Goal: Task Accomplishment & Management: Manage account settings

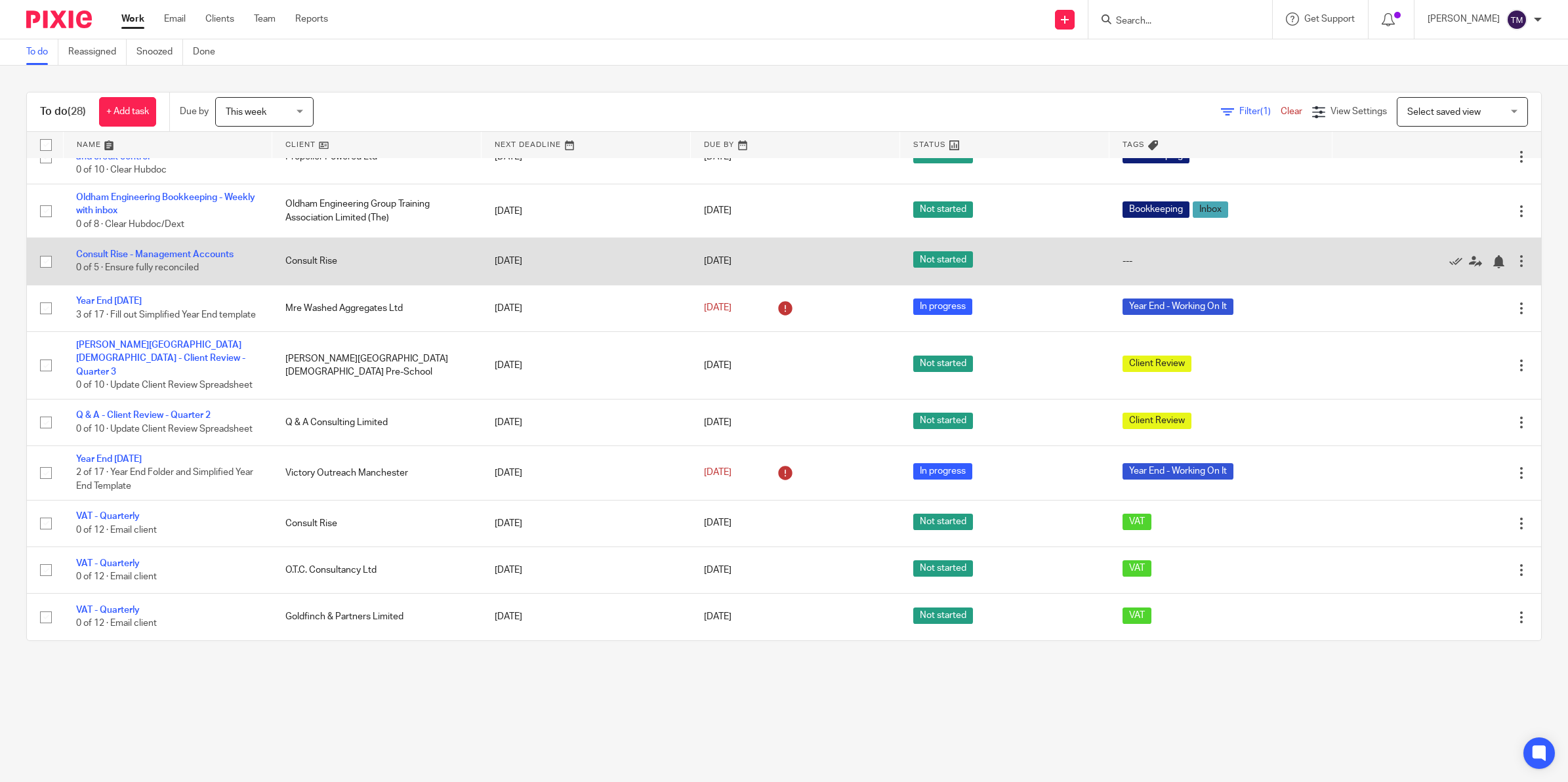
scroll to position [978, 0]
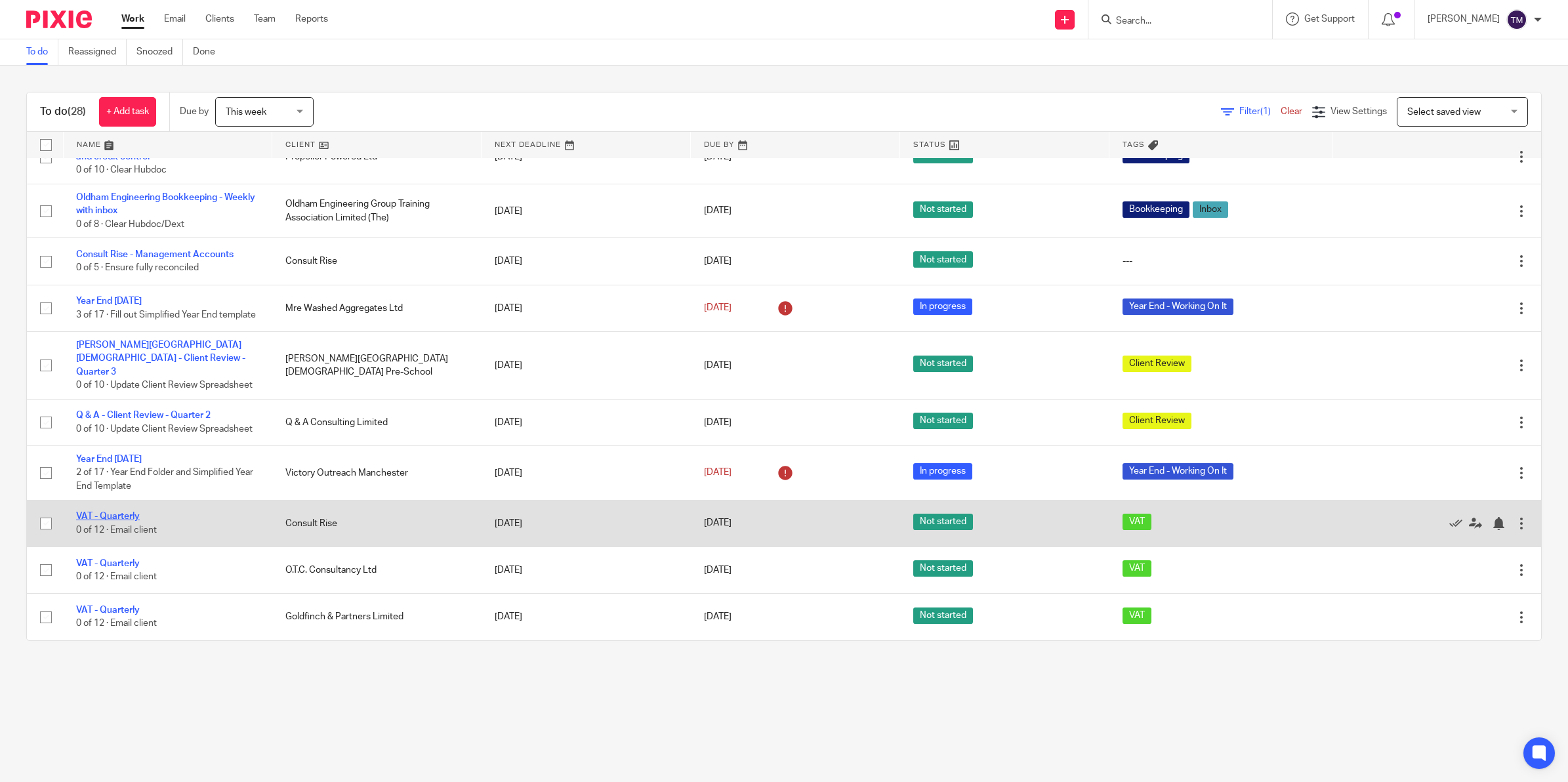
click at [122, 512] on link "VAT - Quarterly" at bounding box center [108, 516] width 63 height 9
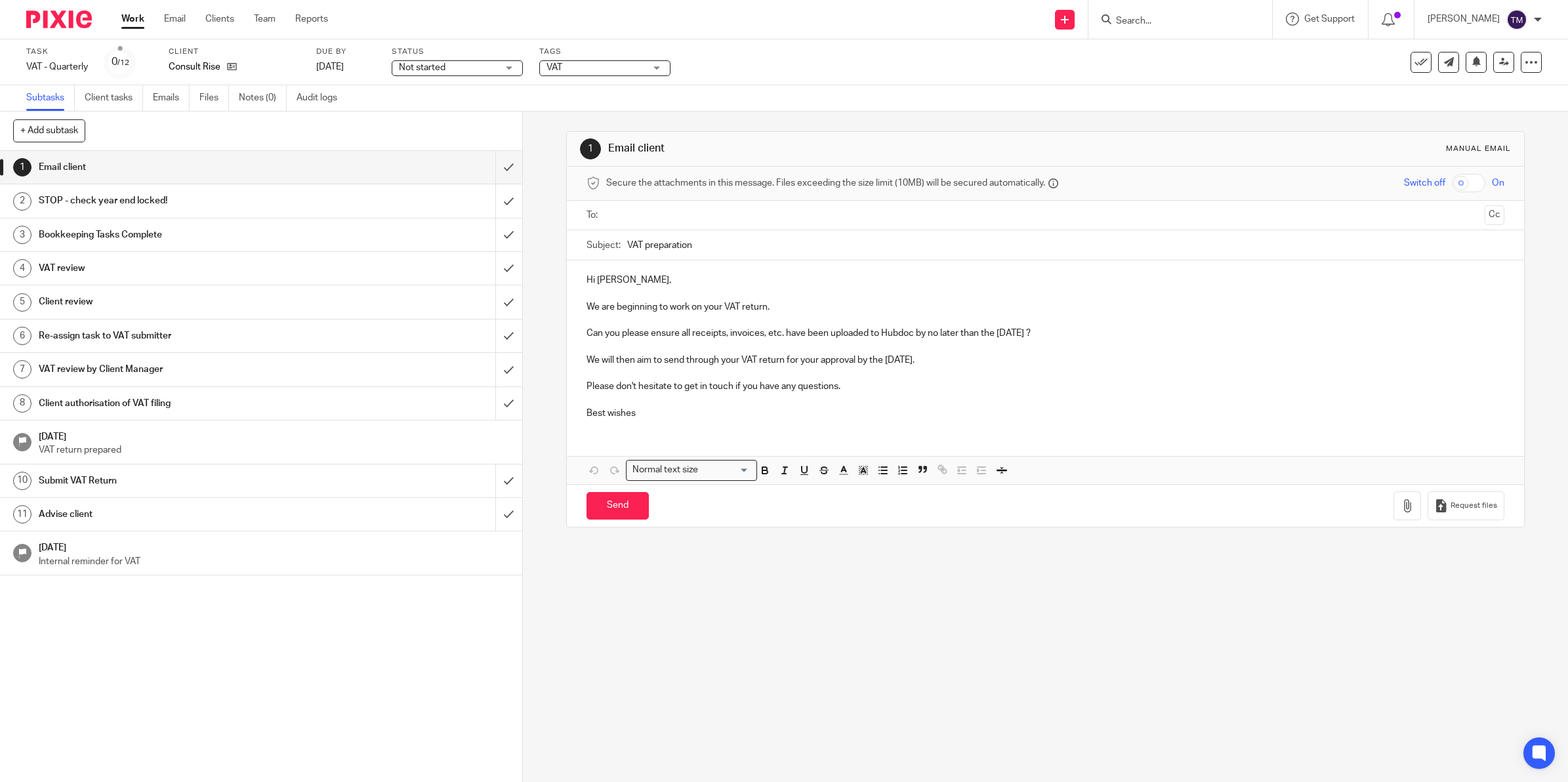
click at [644, 219] on input "text" at bounding box center [1044, 215] width 868 height 15
click at [998, 334] on p "Can you please ensure all receipts, invoices, etc. have been uploaded to Hubdoc…" at bounding box center [1044, 336] width 918 height 13
click at [1006, 336] on p "Can you please ensure all receipts, invoices, etc. have been uploaded to Hubdoc…" at bounding box center [1044, 336] width 918 height 13
click at [602, 514] on input "Send" at bounding box center [617, 509] width 62 height 28
type input "Sent"
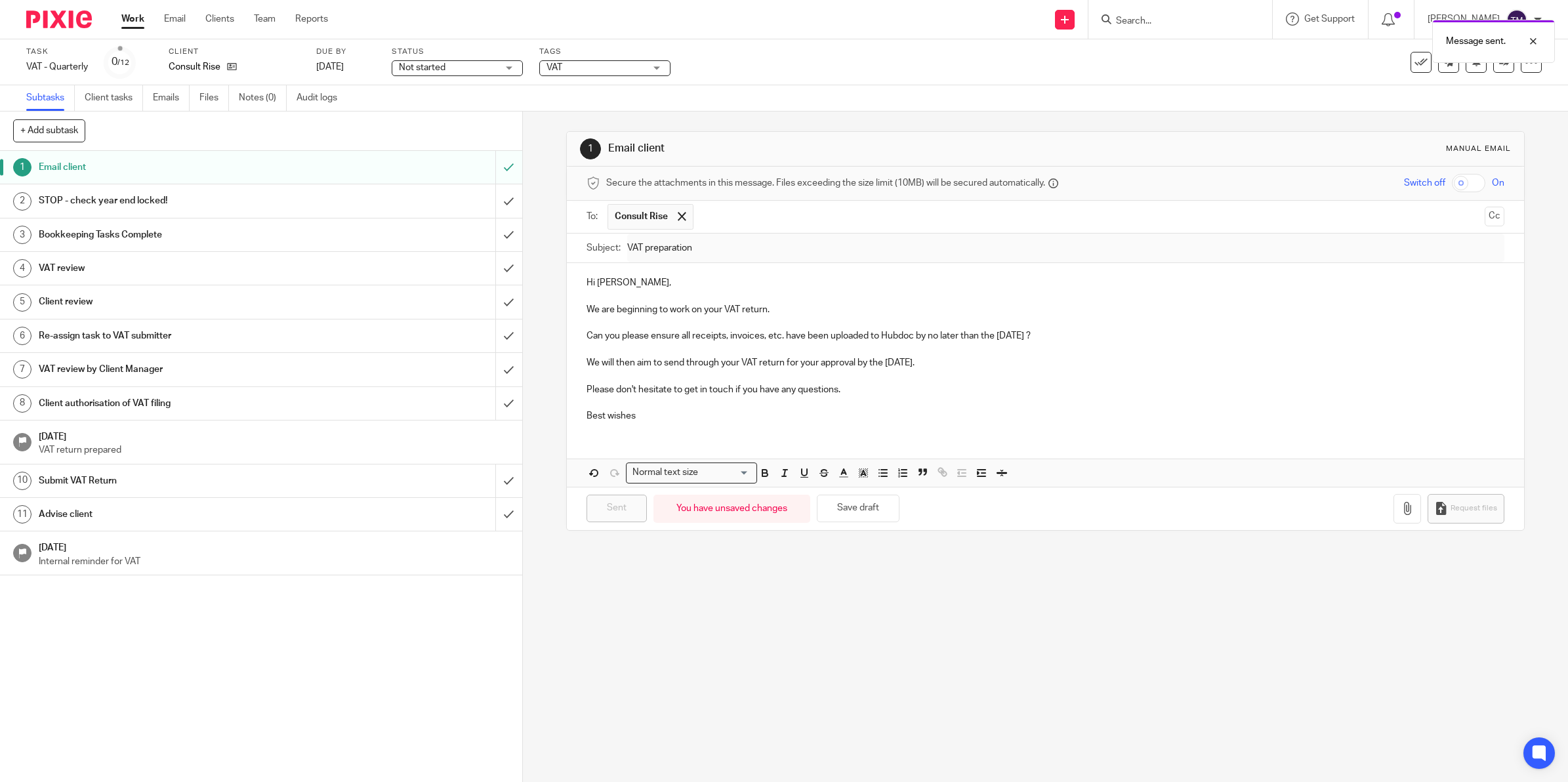
click at [444, 69] on span "Not started" at bounding box center [422, 67] width 47 height 9
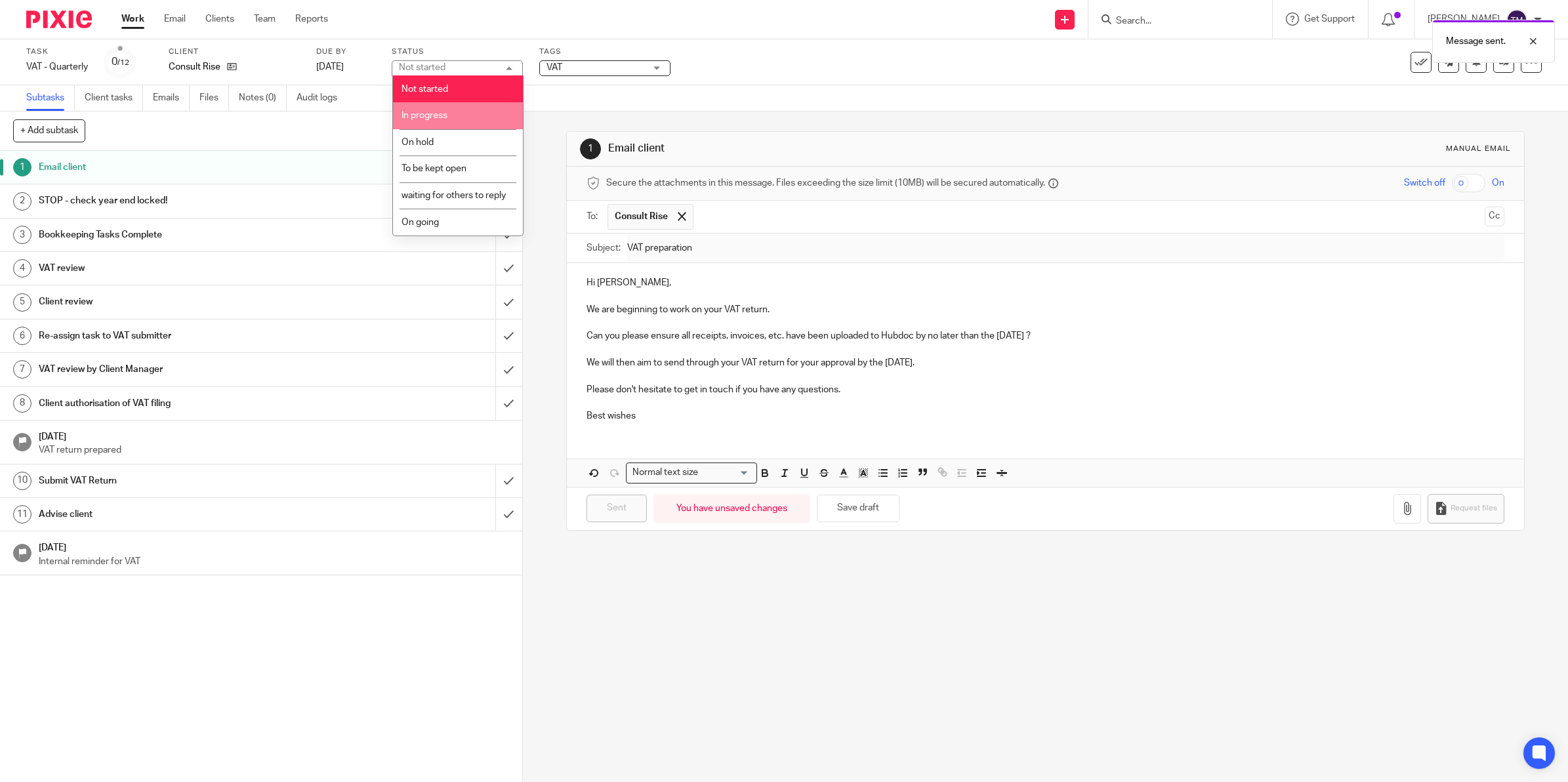
click at [440, 116] on span "In progress" at bounding box center [425, 115] width 46 height 9
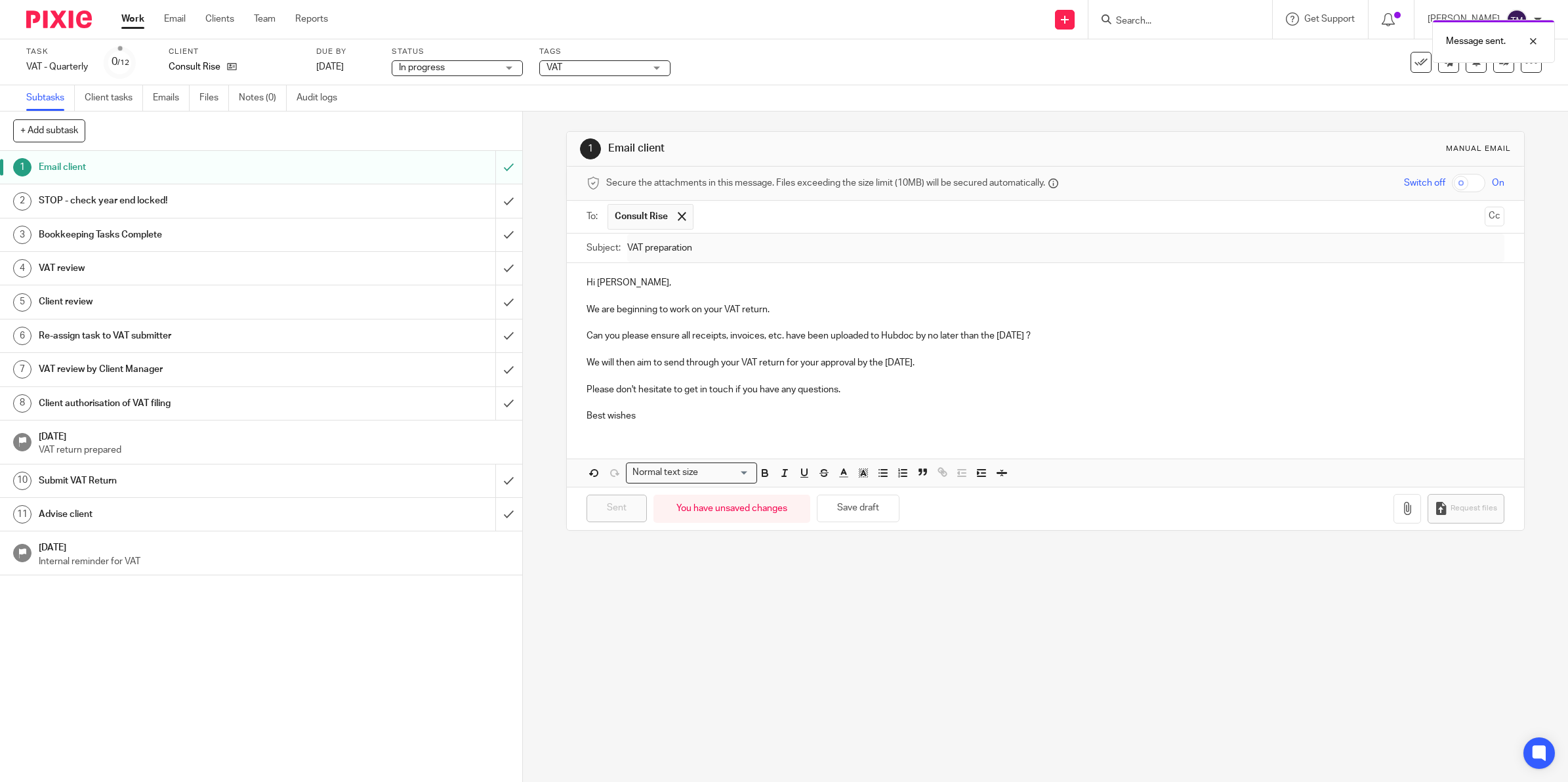
click at [567, 69] on span "VAT" at bounding box center [595, 68] width 98 height 14
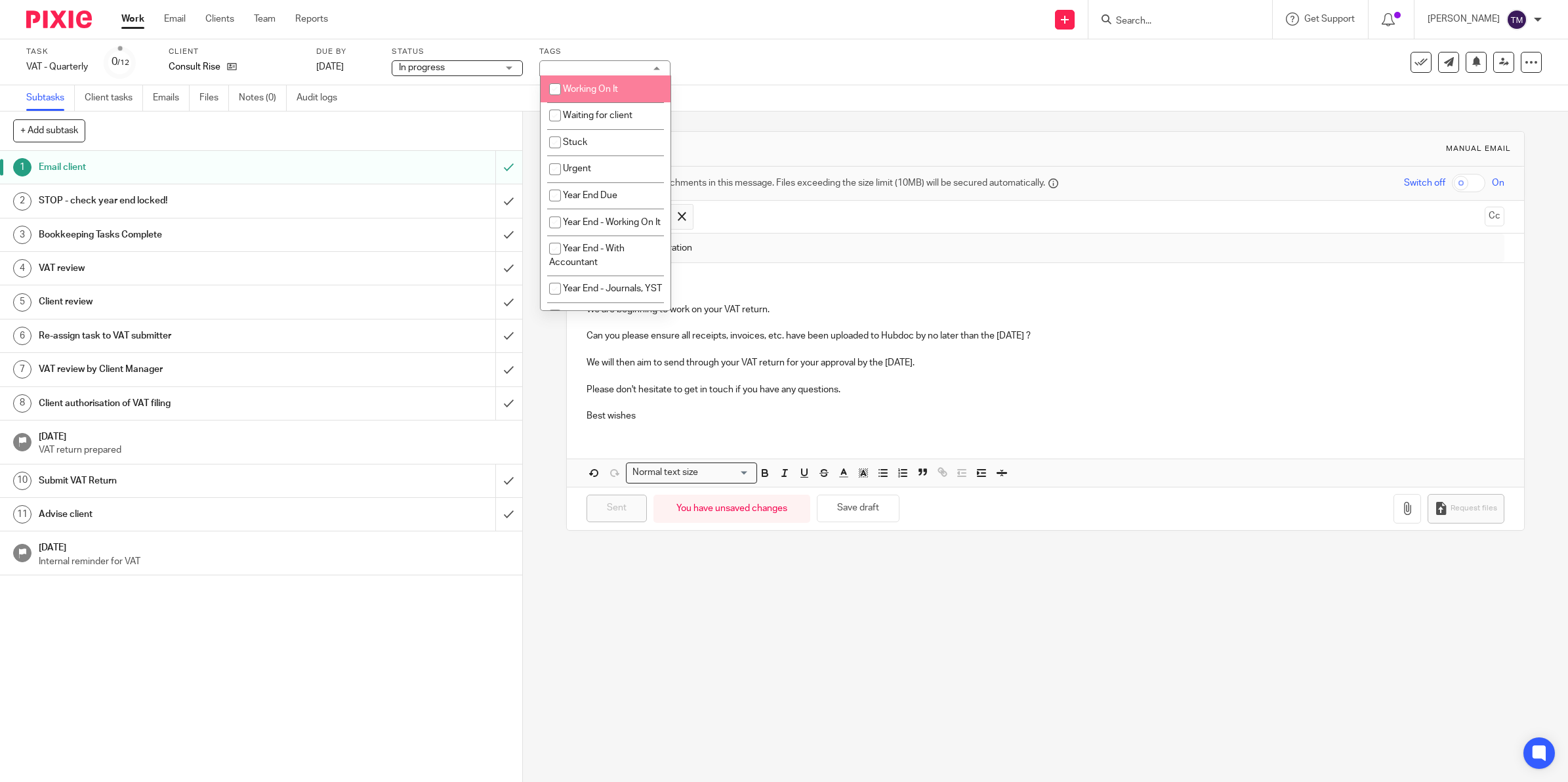
click at [814, 79] on div "Task VAT - Quarterly Save VAT - Quarterly 0 /12 Client Consult Rise Due by 4 Se…" at bounding box center [784, 62] width 1568 height 46
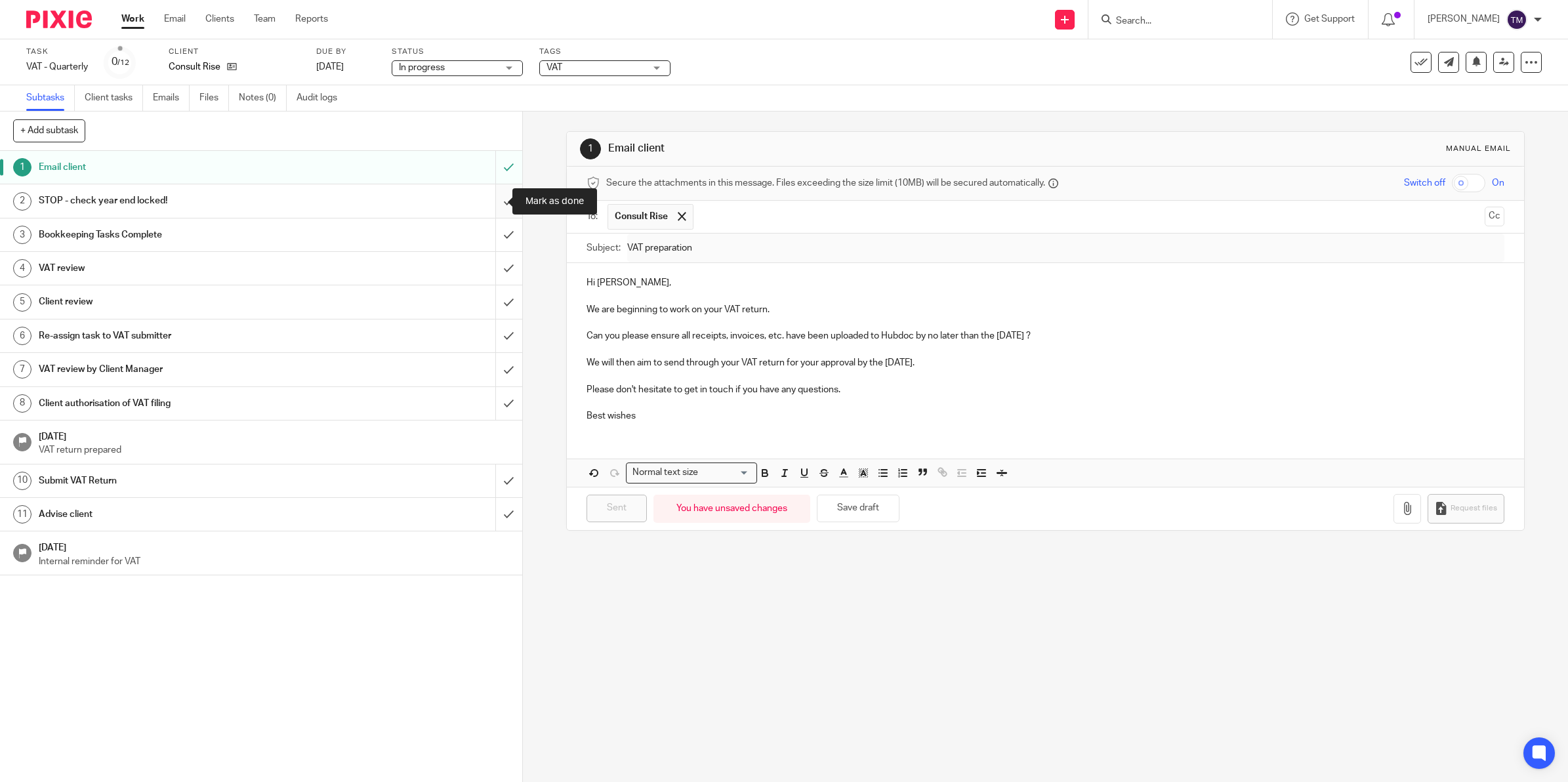
click at [493, 200] on input "submit" at bounding box center [260, 200] width 522 height 33
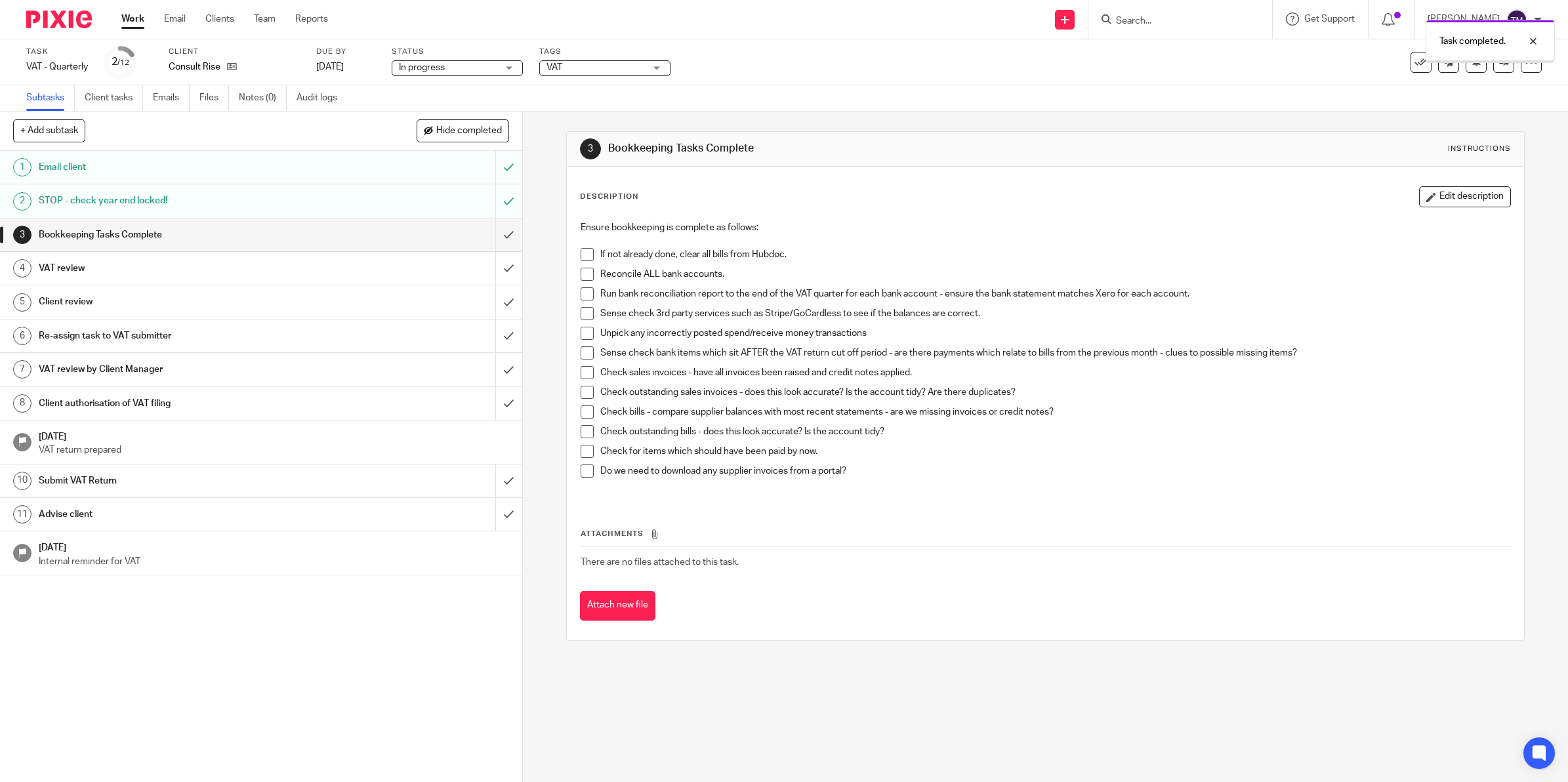
click at [129, 22] on link "Work" at bounding box center [133, 19] width 23 height 13
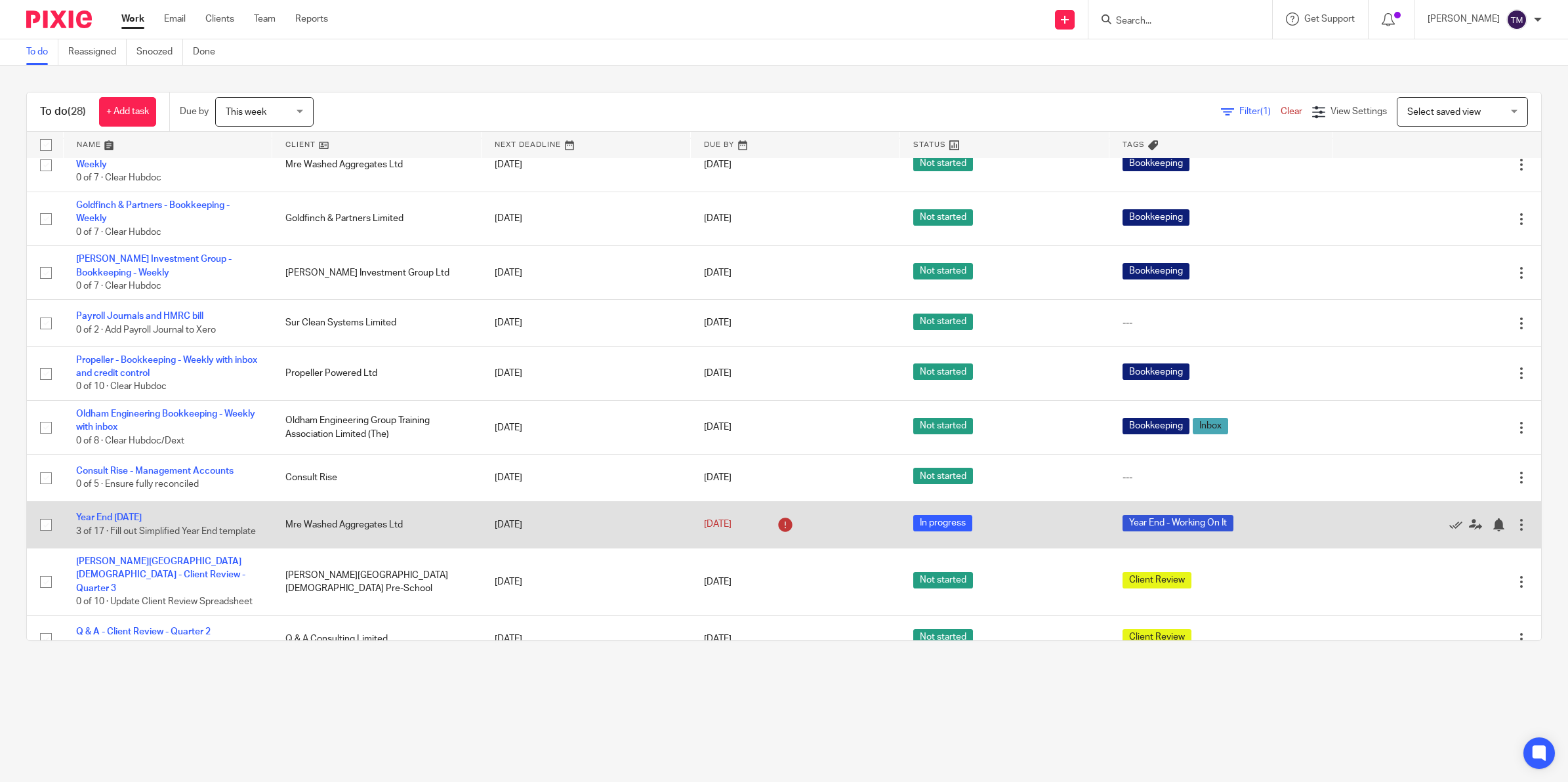
scroll to position [978, 0]
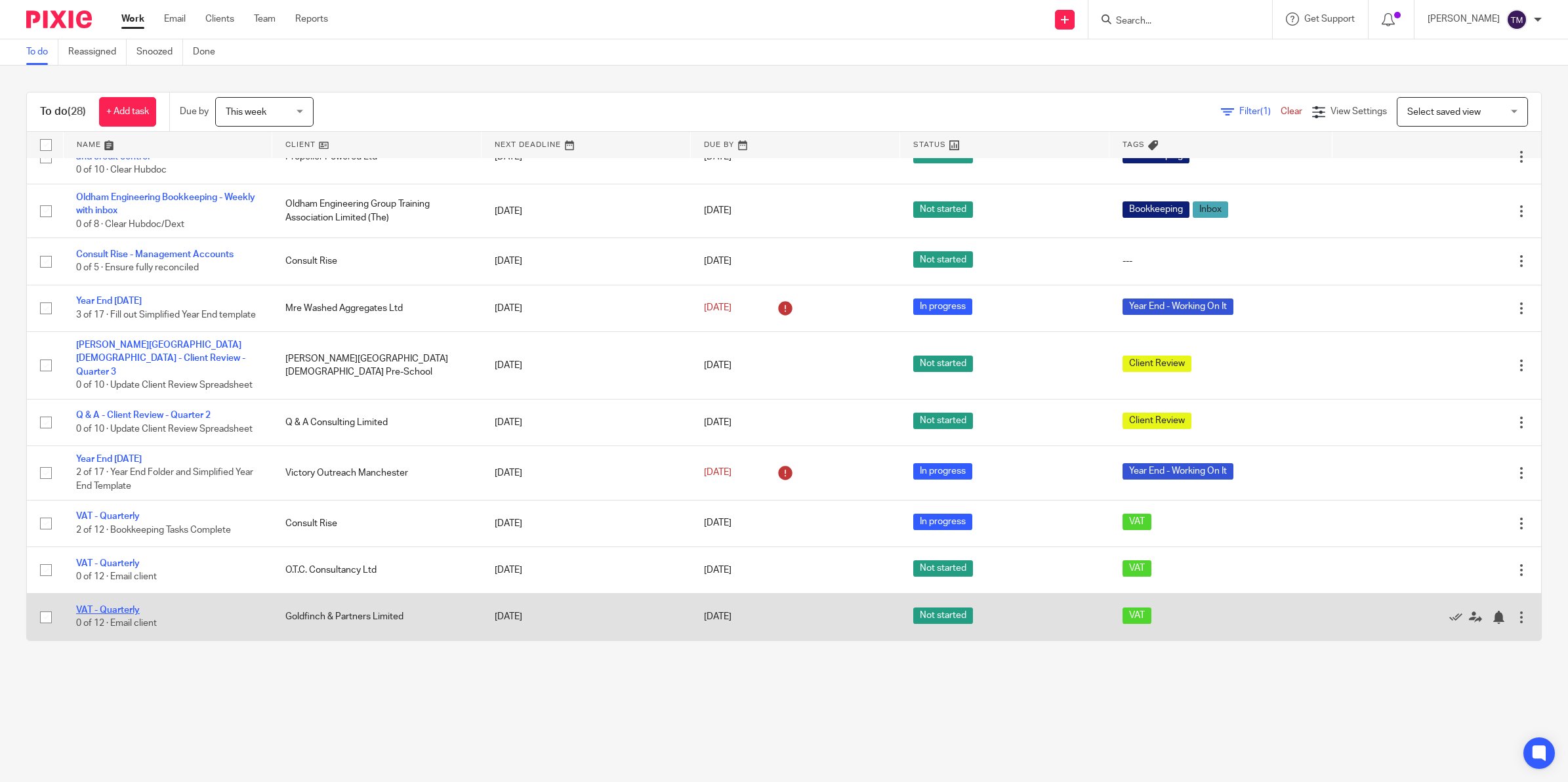
click at [120, 610] on link "VAT - Quarterly" at bounding box center [108, 610] width 63 height 9
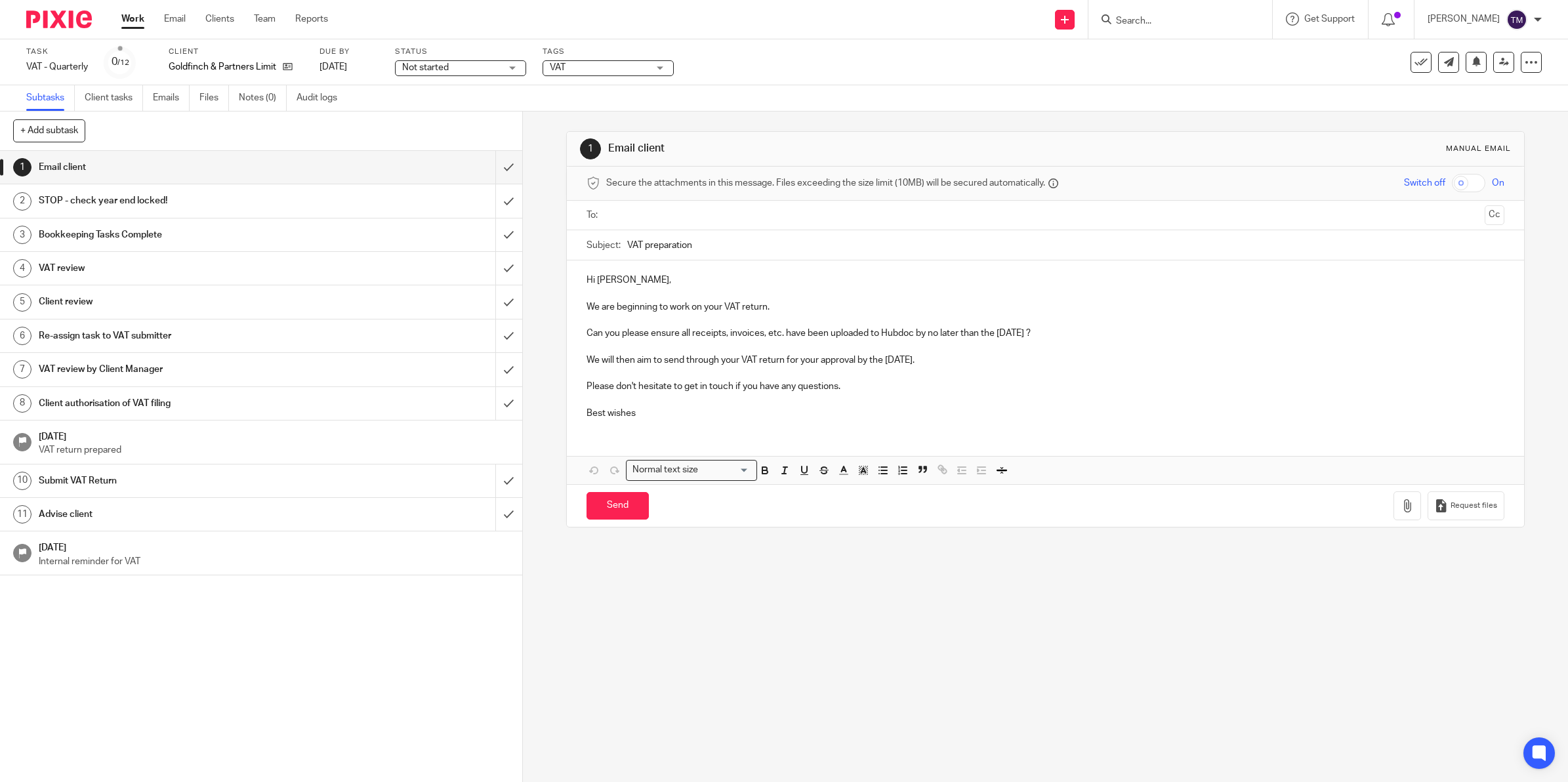
click at [637, 217] on input "text" at bounding box center [1044, 215] width 868 height 15
click at [1005, 337] on p "Can you please ensure all receipts, invoices, etc. have been uploaded to Hubdoc…" at bounding box center [1044, 336] width 918 height 13
click at [607, 511] on input "Send" at bounding box center [617, 509] width 62 height 28
type input "Sent"
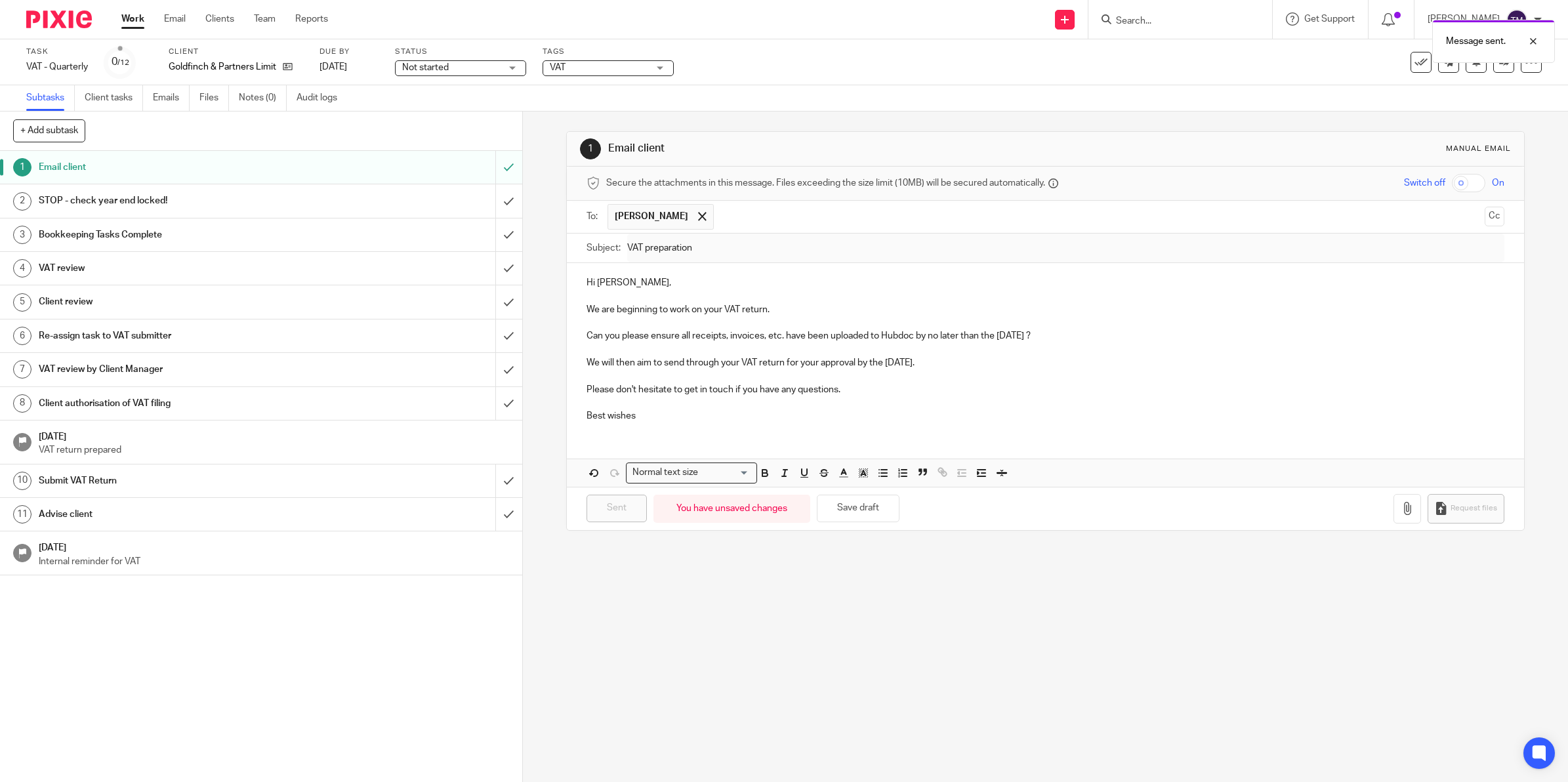
click at [471, 69] on span "Not started" at bounding box center [450, 68] width 98 height 14
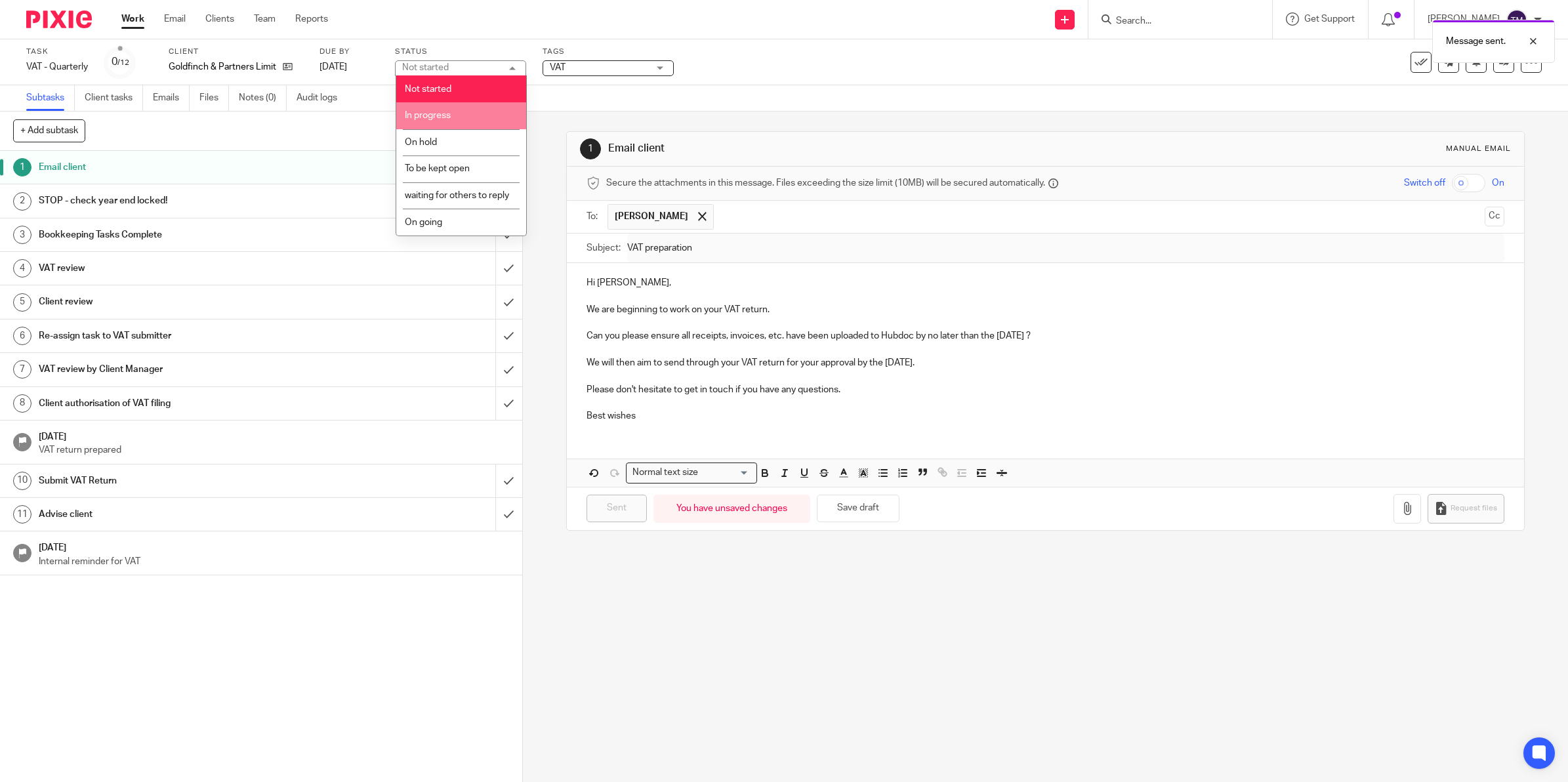
click at [443, 112] on span "In progress" at bounding box center [428, 115] width 46 height 9
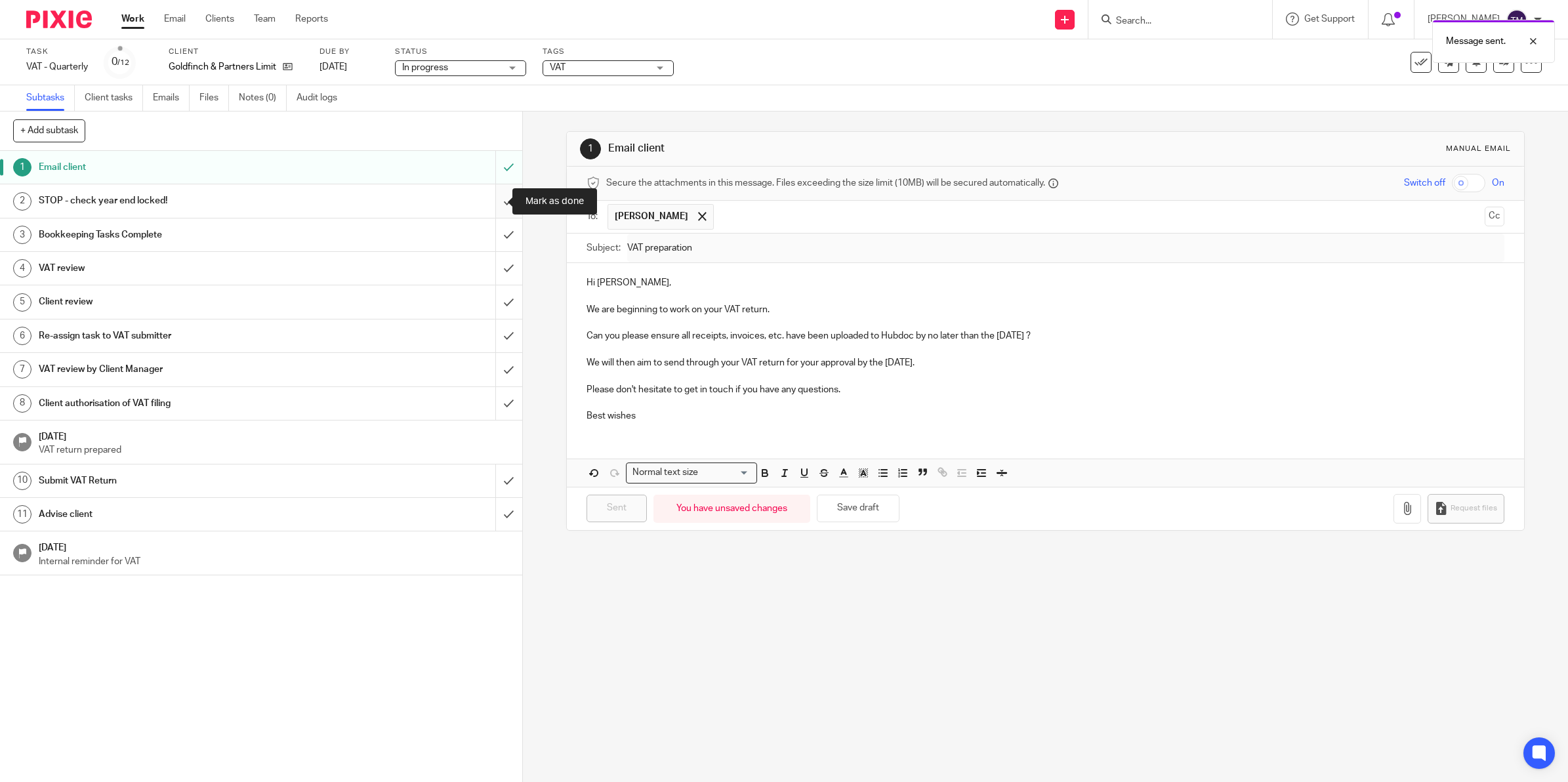
click at [487, 197] on input "submit" at bounding box center [260, 200] width 522 height 33
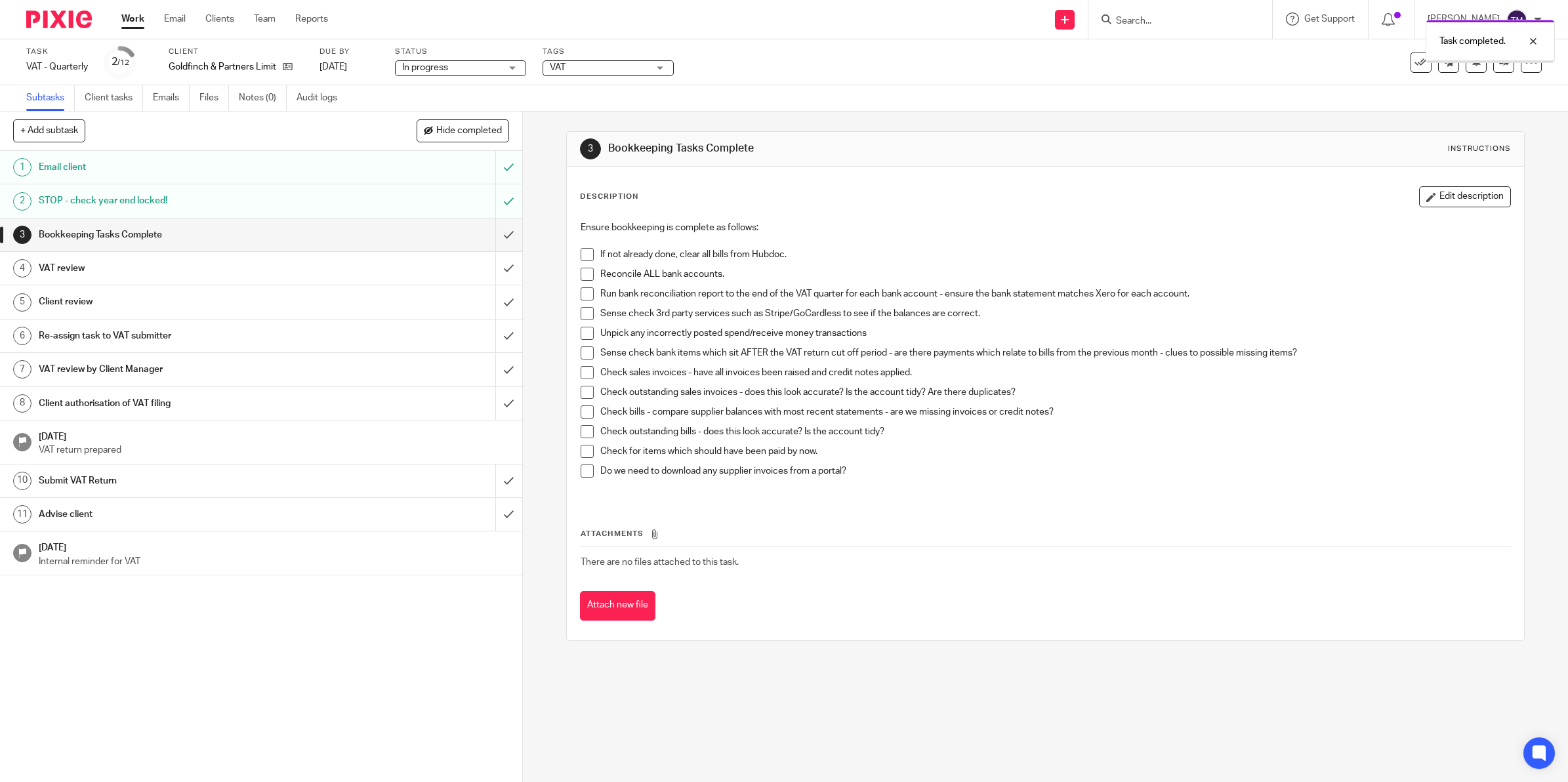
click at [130, 17] on link "Work" at bounding box center [133, 19] width 23 height 13
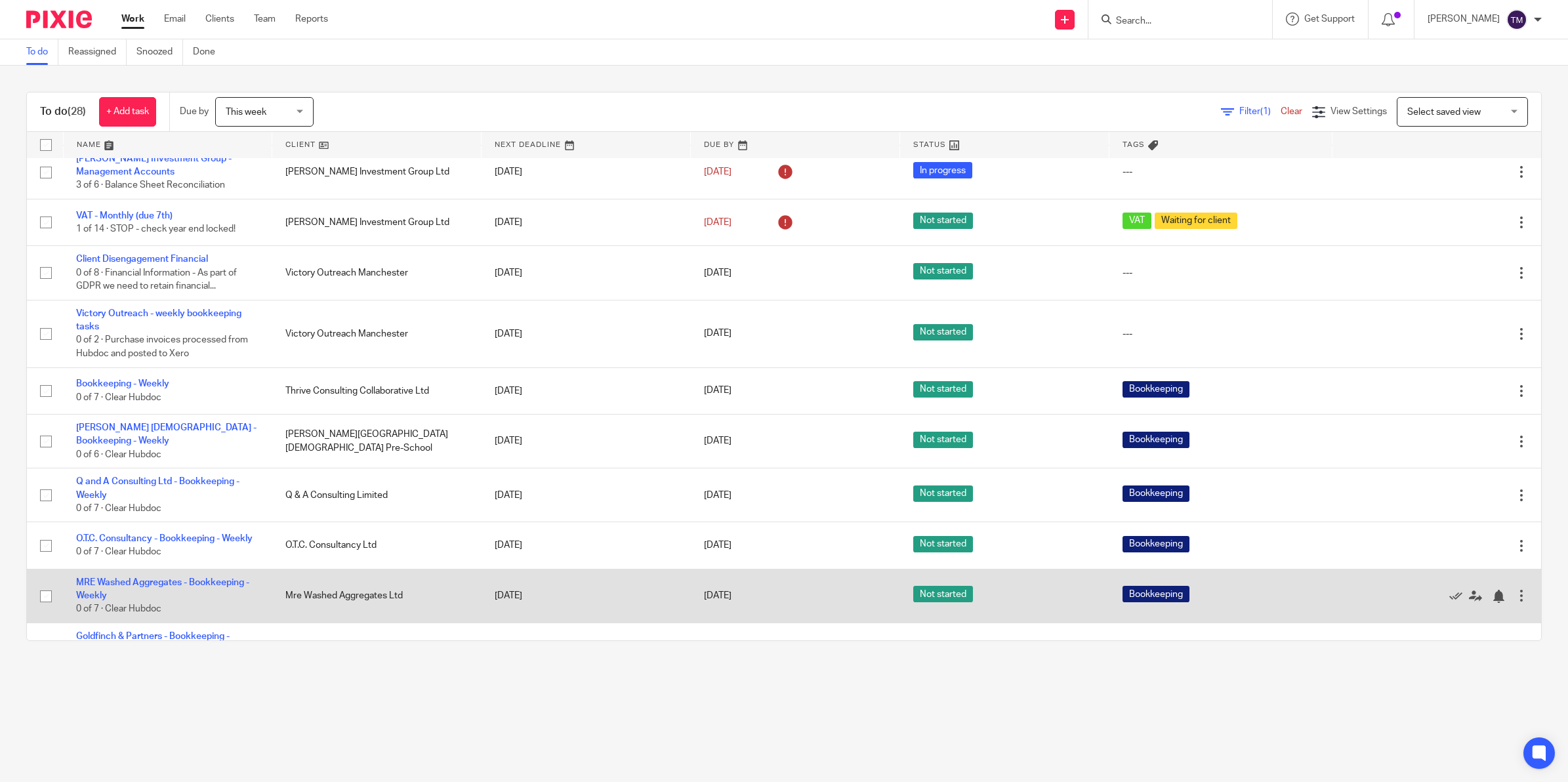
scroll to position [76, 0]
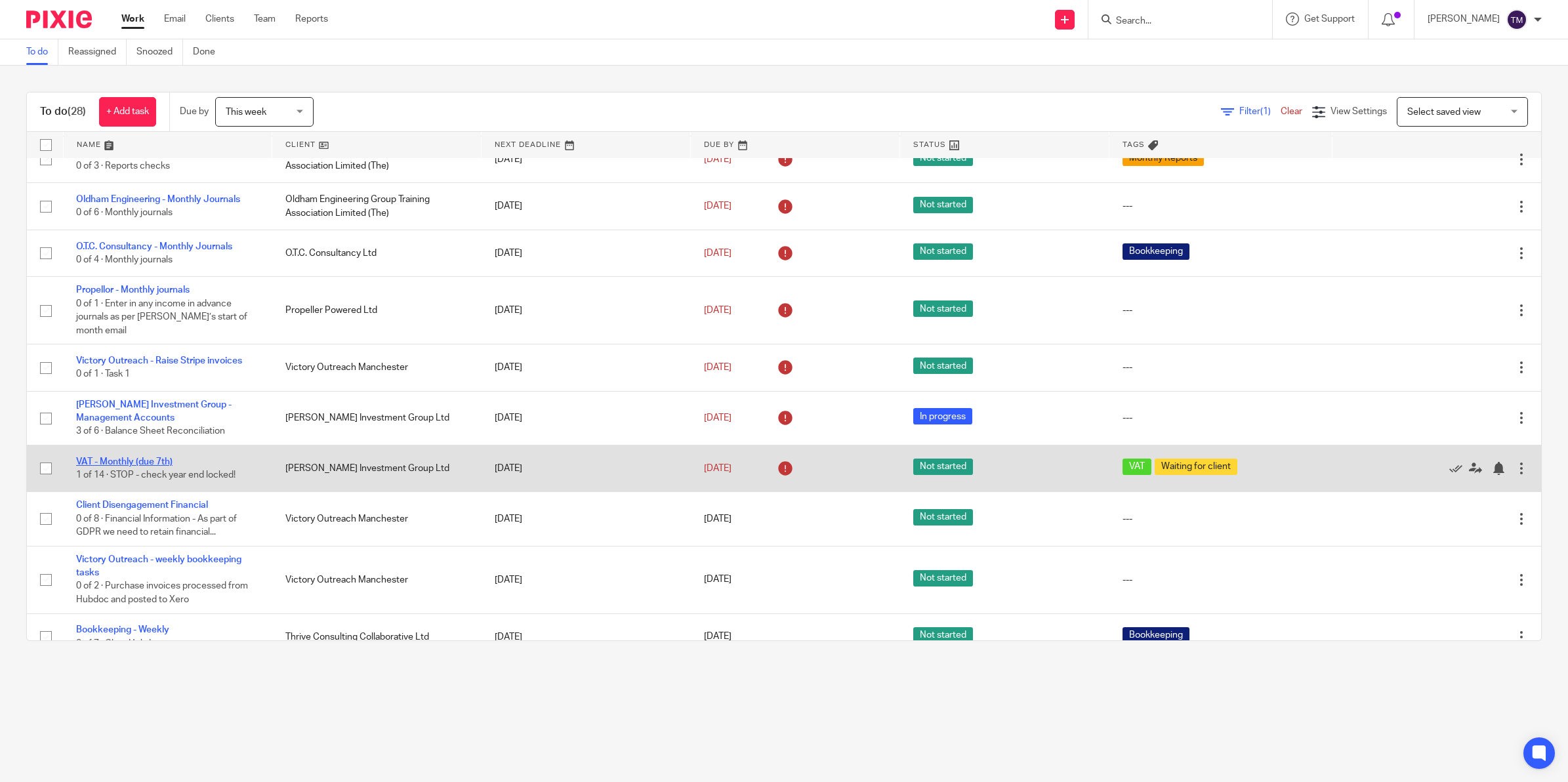
click at [126, 457] on link "VAT - Monthly (due 7th)" at bounding box center [124, 461] width 96 height 9
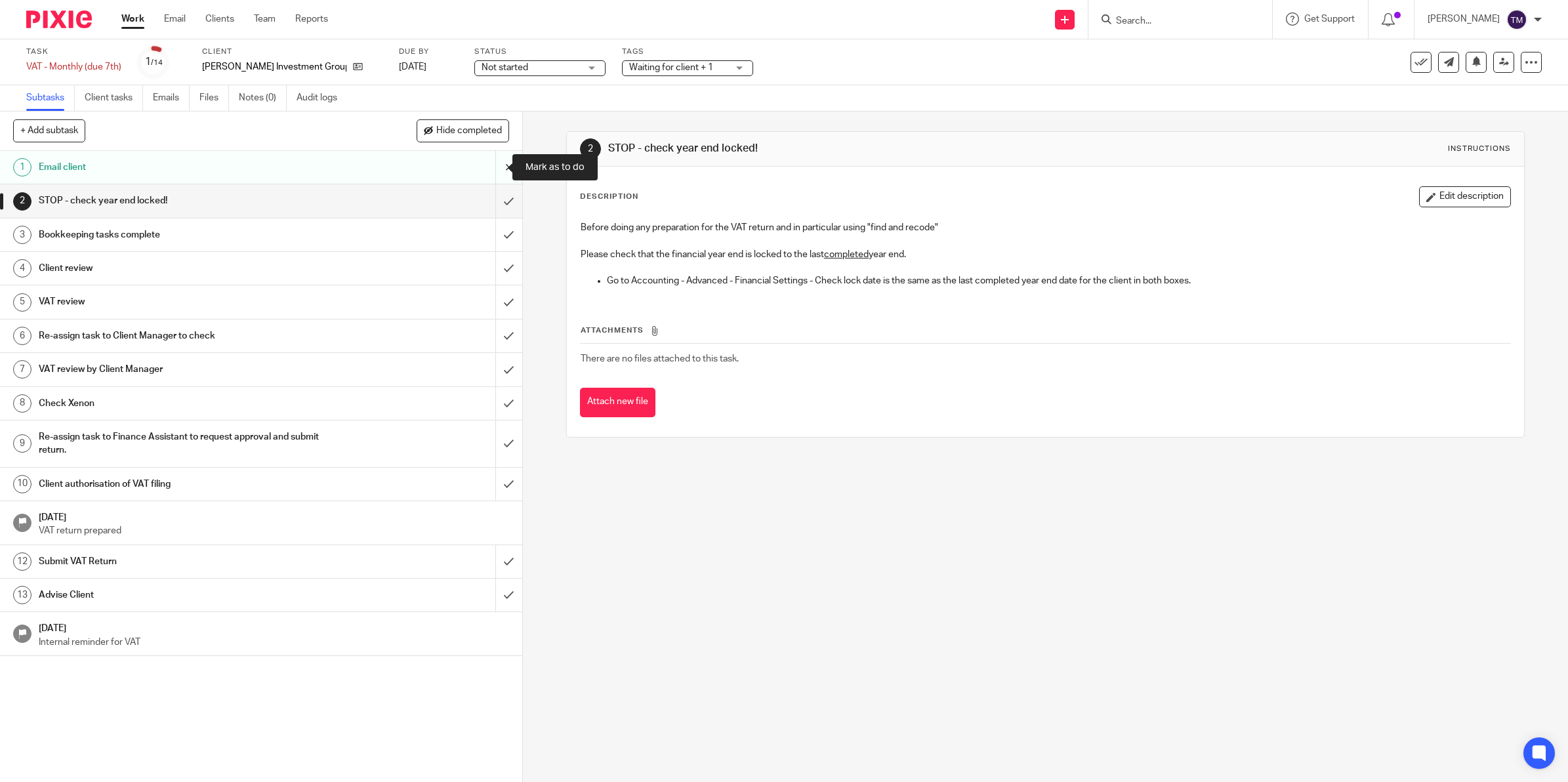
click at [491, 166] on input "submit" at bounding box center [260, 166] width 522 height 33
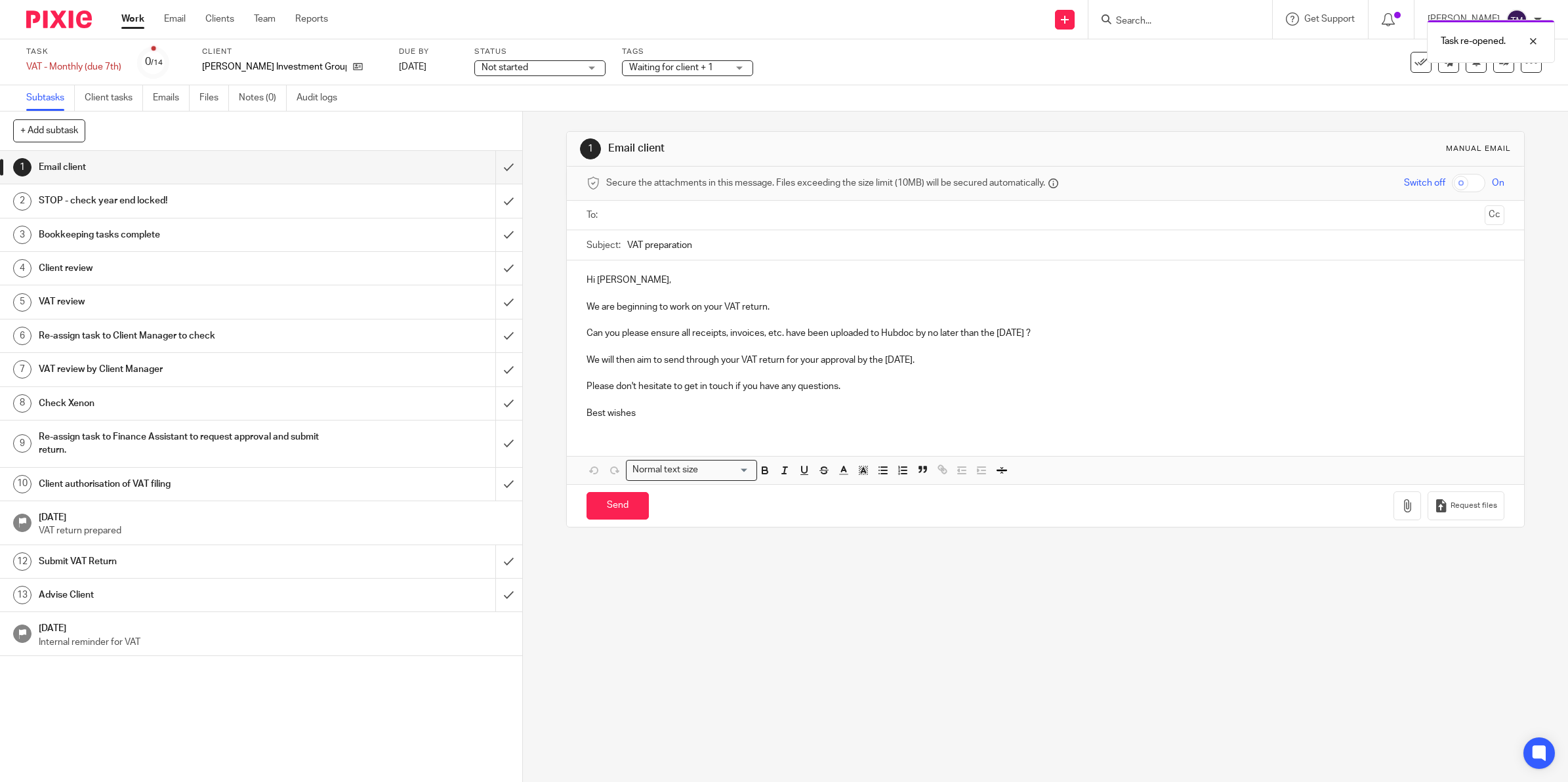
drag, startPoint x: 493, startPoint y: 172, endPoint x: 574, endPoint y: 303, distance: 154.0
click at [559, 304] on div "+ Add subtask Cancel + Add 1 Email client 2 STOP - check year end locked! 3 Boo…" at bounding box center [784, 446] width 1568 height 670
click at [637, 217] on input "text" at bounding box center [1044, 215] width 868 height 15
click at [1005, 340] on p "Can you please ensure all receipts, invoices, etc. have been uploaded to Hubdoc…" at bounding box center [1044, 336] width 918 height 13
click at [620, 514] on input "Send" at bounding box center [617, 509] width 62 height 28
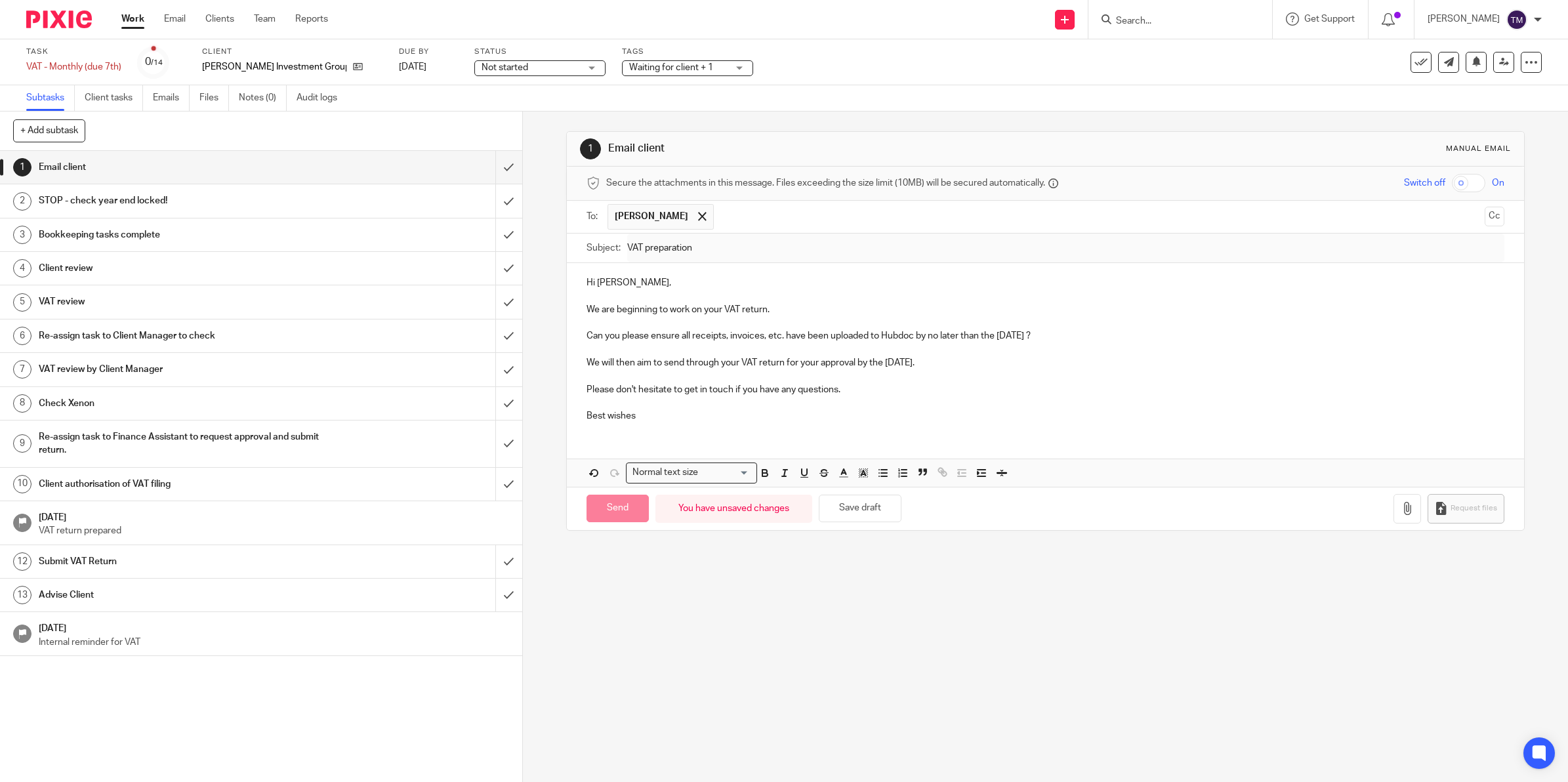
type input "Sent"
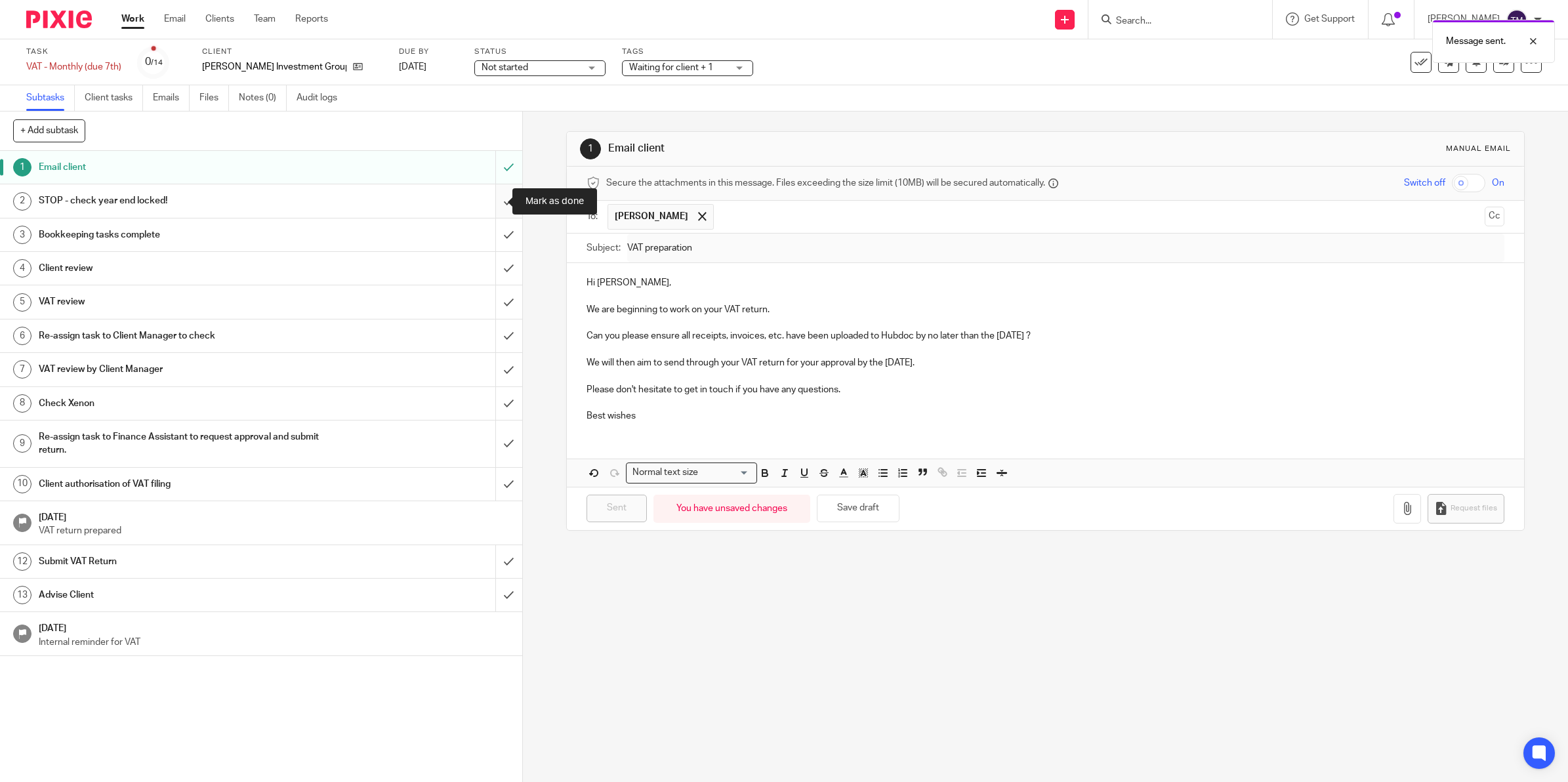
click at [491, 198] on input "submit" at bounding box center [260, 200] width 522 height 33
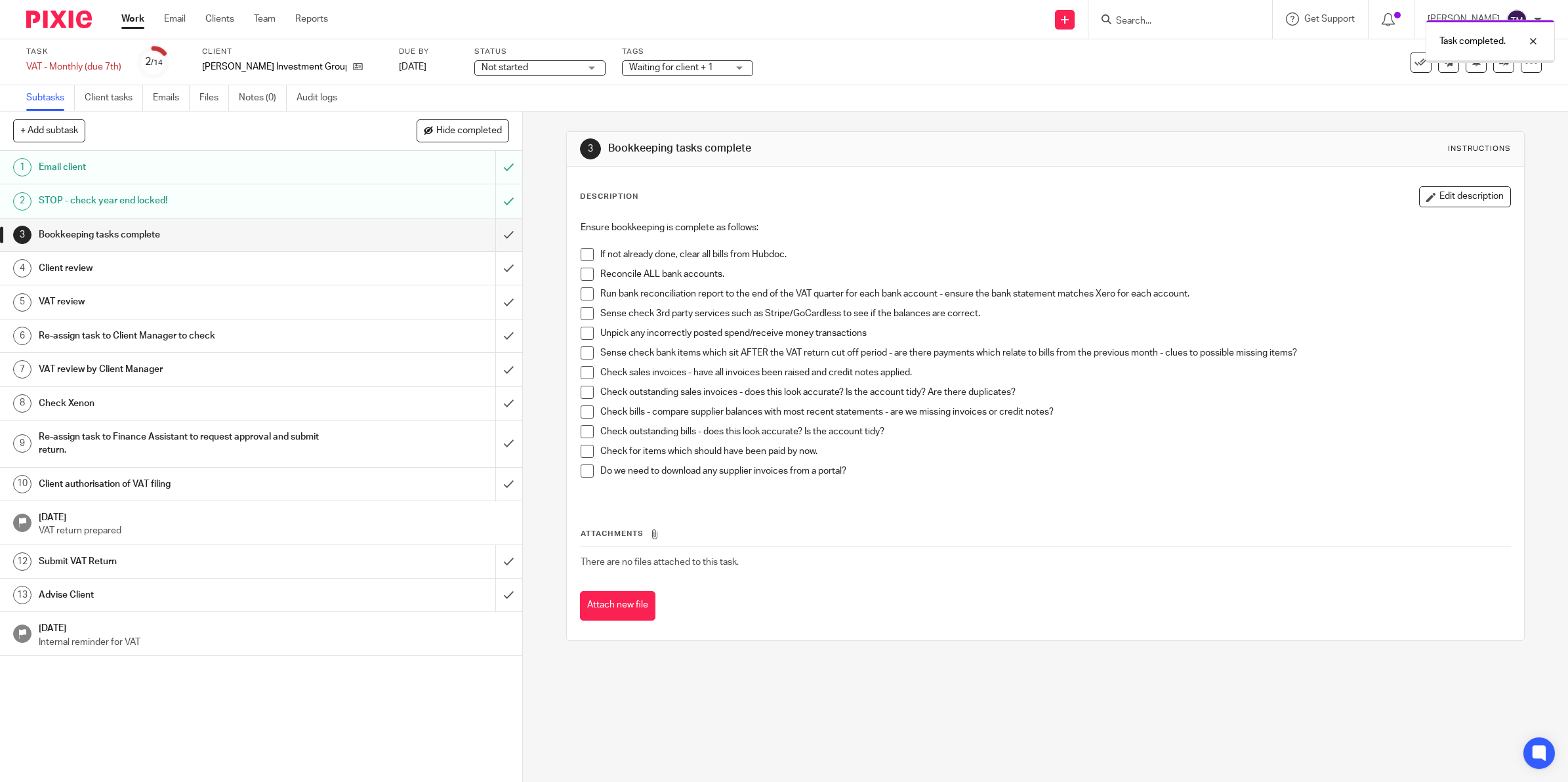
click at [497, 69] on span "Not started" at bounding box center [530, 68] width 98 height 14
click at [484, 110] on li "In progress" at bounding box center [499, 115] width 130 height 27
click at [641, 66] on span "Waiting for client + 1" at bounding box center [670, 67] width 84 height 9
click at [595, 115] on input "checkbox" at bounding box center [596, 115] width 25 height 25
checkbox input "false"
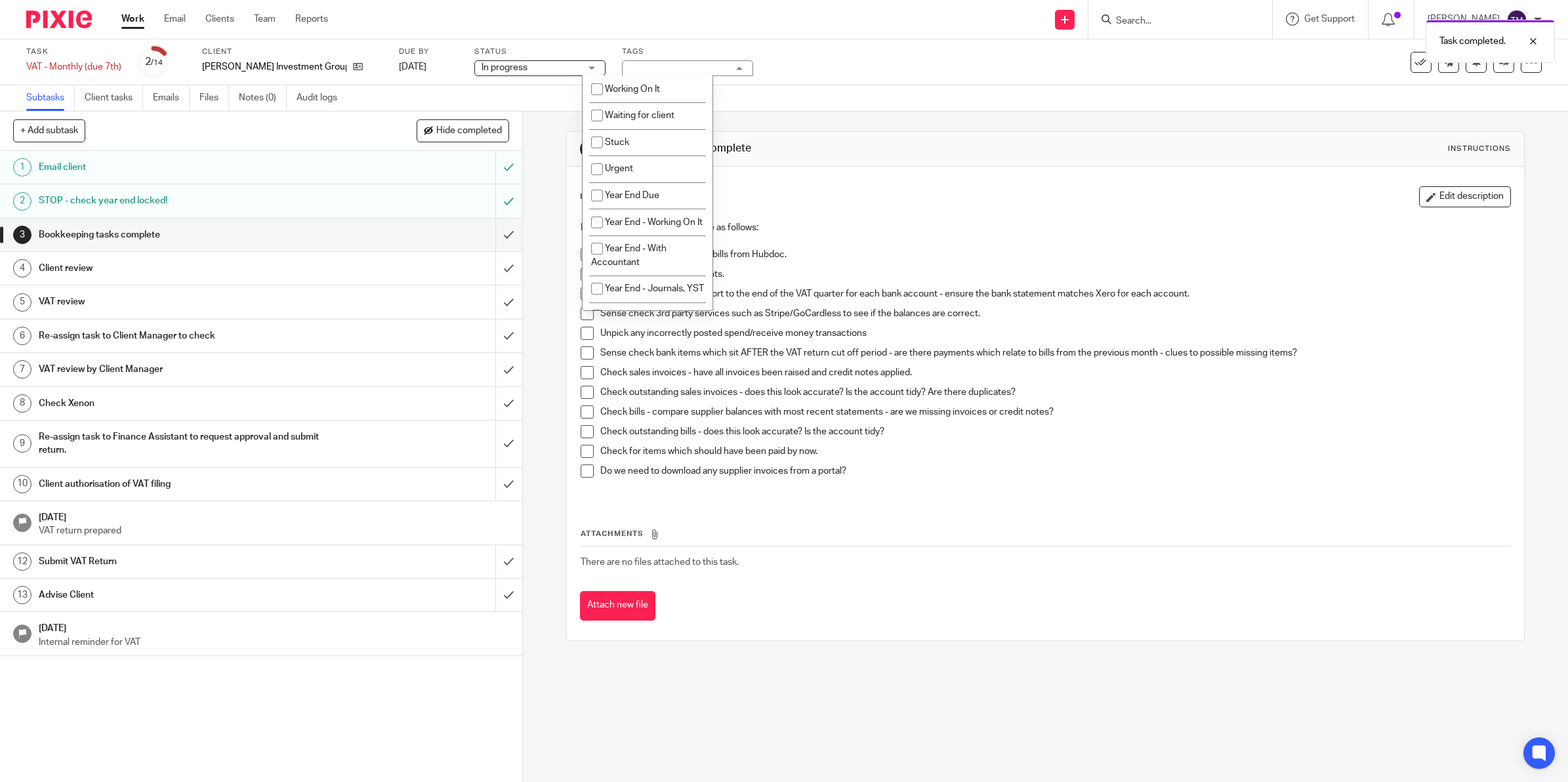
click at [744, 88] on div "Subtasks Client tasks Emails Files Notes (0) Audit logs" at bounding box center [784, 98] width 1568 height 27
click at [632, 73] on span "VAT" at bounding box center [677, 68] width 98 height 14
click at [598, 87] on input "checkbox" at bounding box center [596, 89] width 25 height 25
checkbox input "true"
click at [788, 87] on div "Subtasks Client tasks Emails Files Notes (0) Audit logs" at bounding box center [784, 98] width 1568 height 27
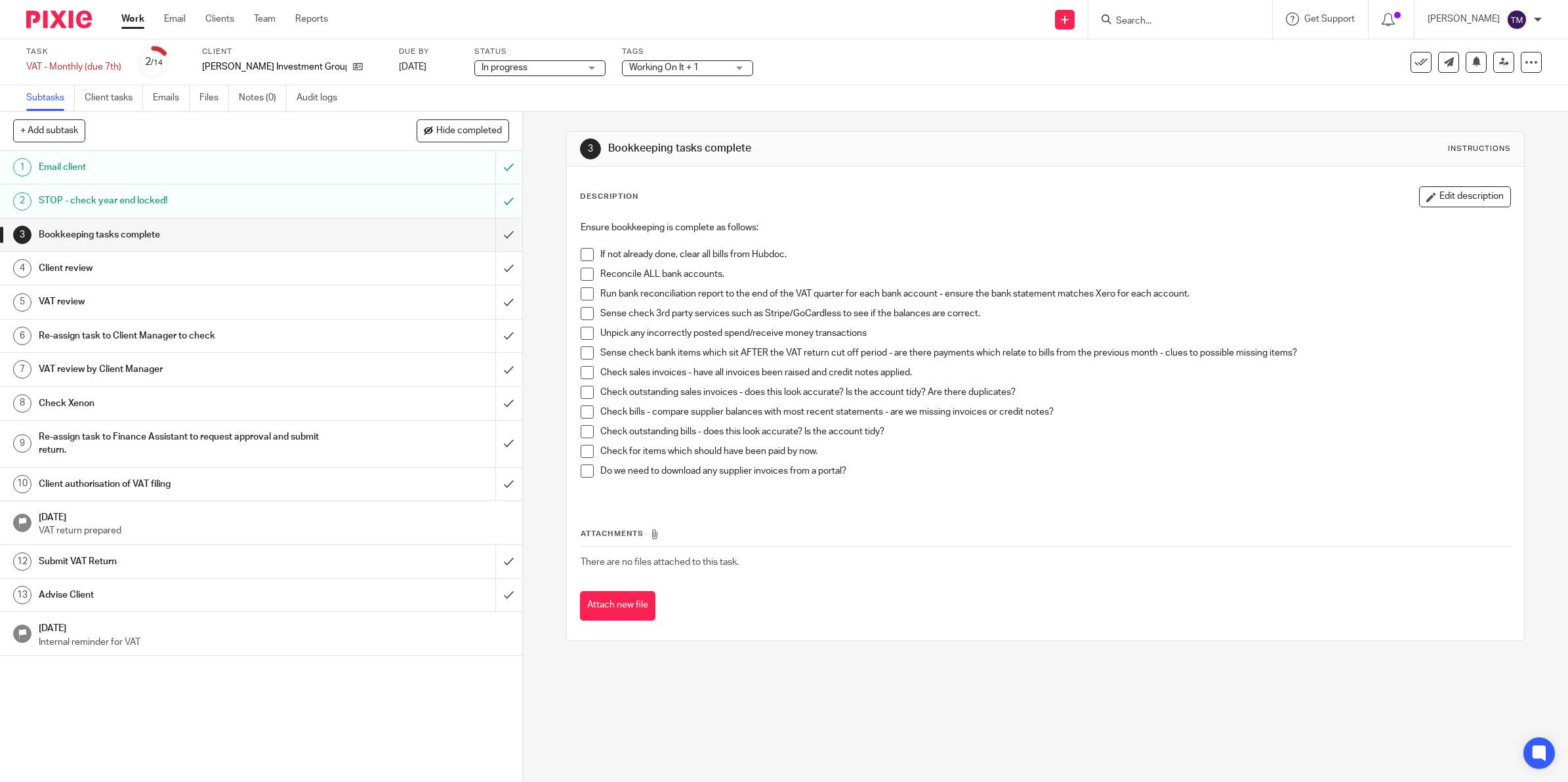
click at [133, 15] on link "Work" at bounding box center [133, 19] width 23 height 13
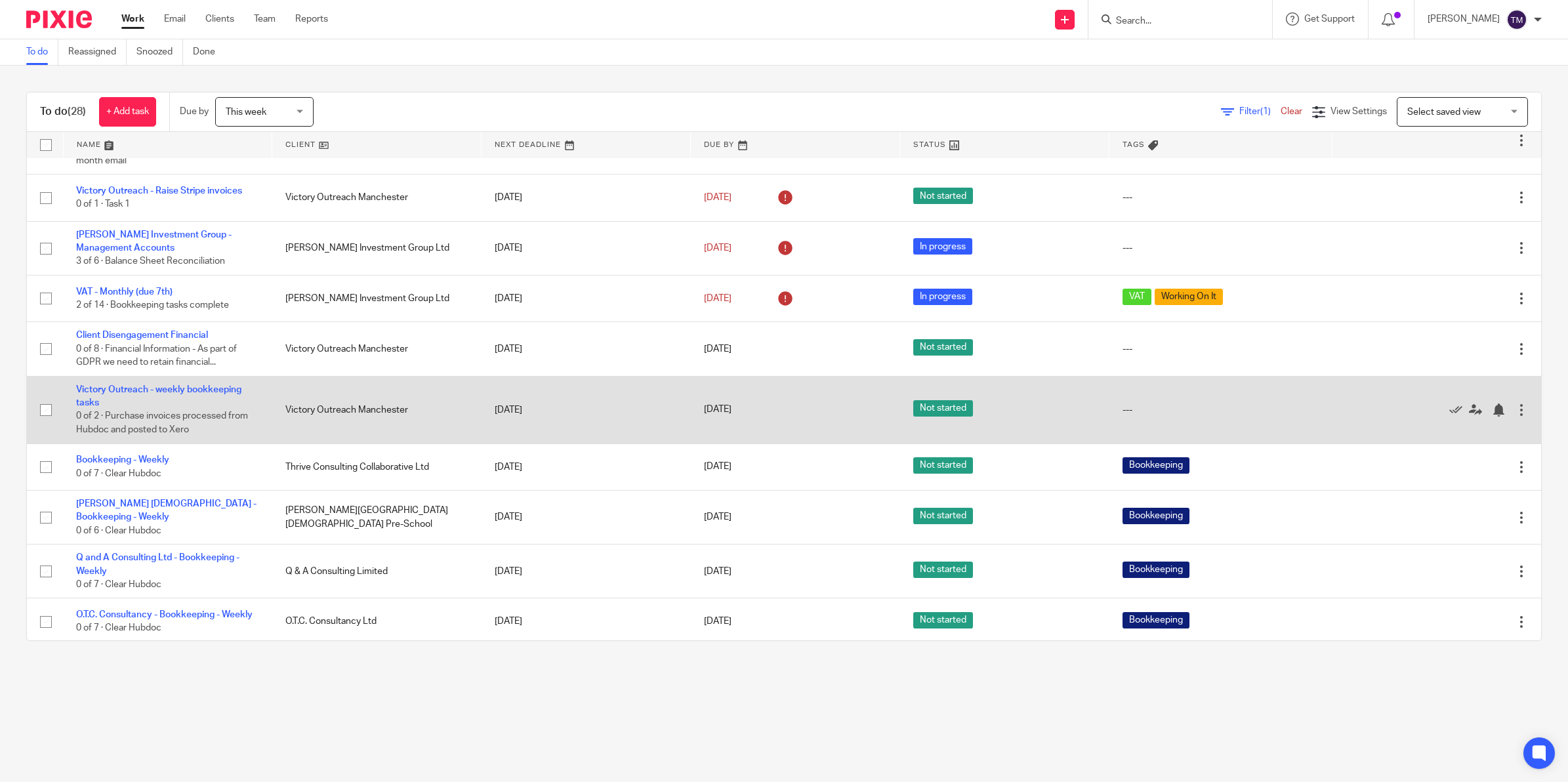
scroll to position [328, 0]
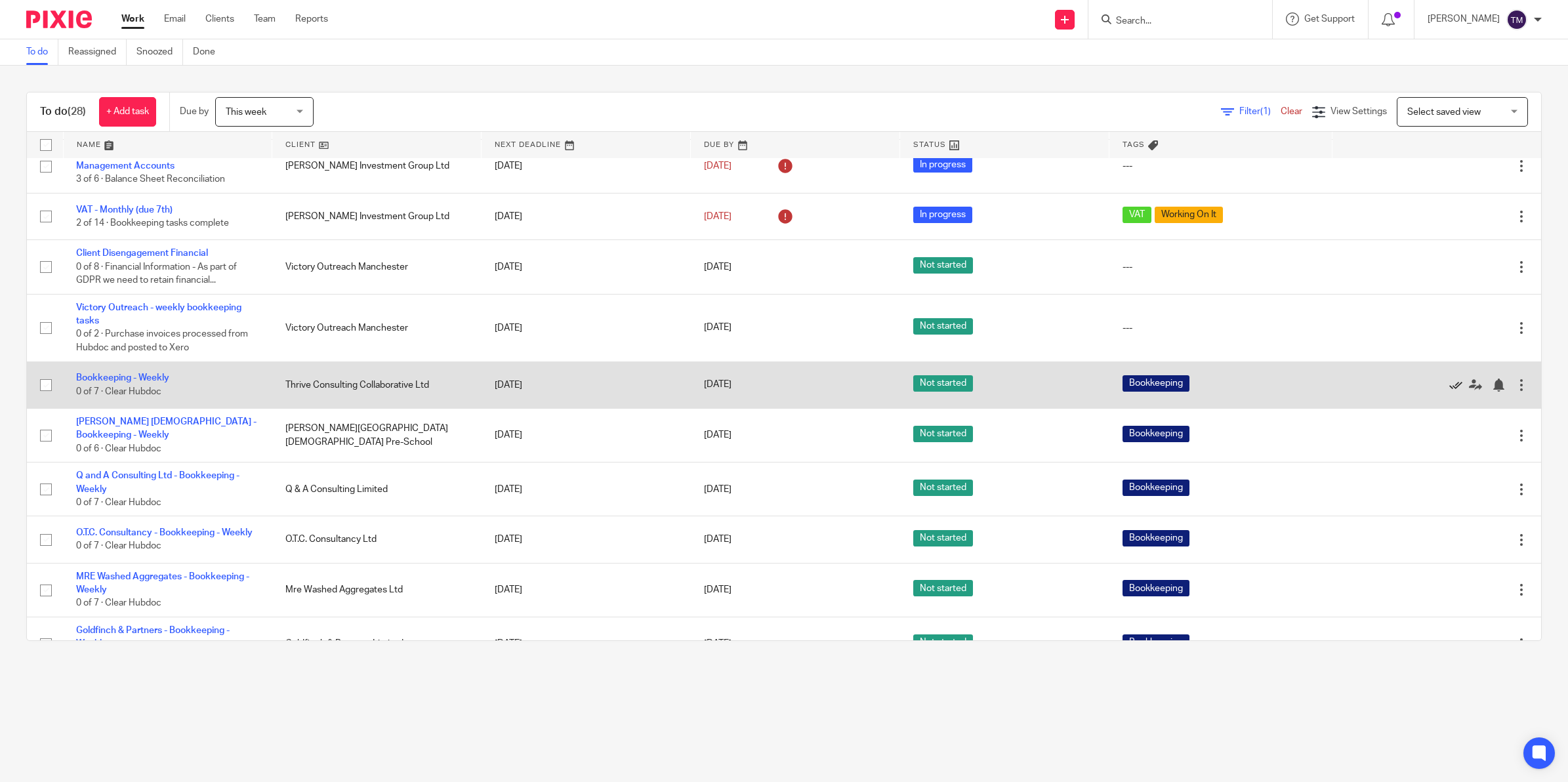
click at [1449, 378] on icon at bounding box center [1455, 384] width 13 height 13
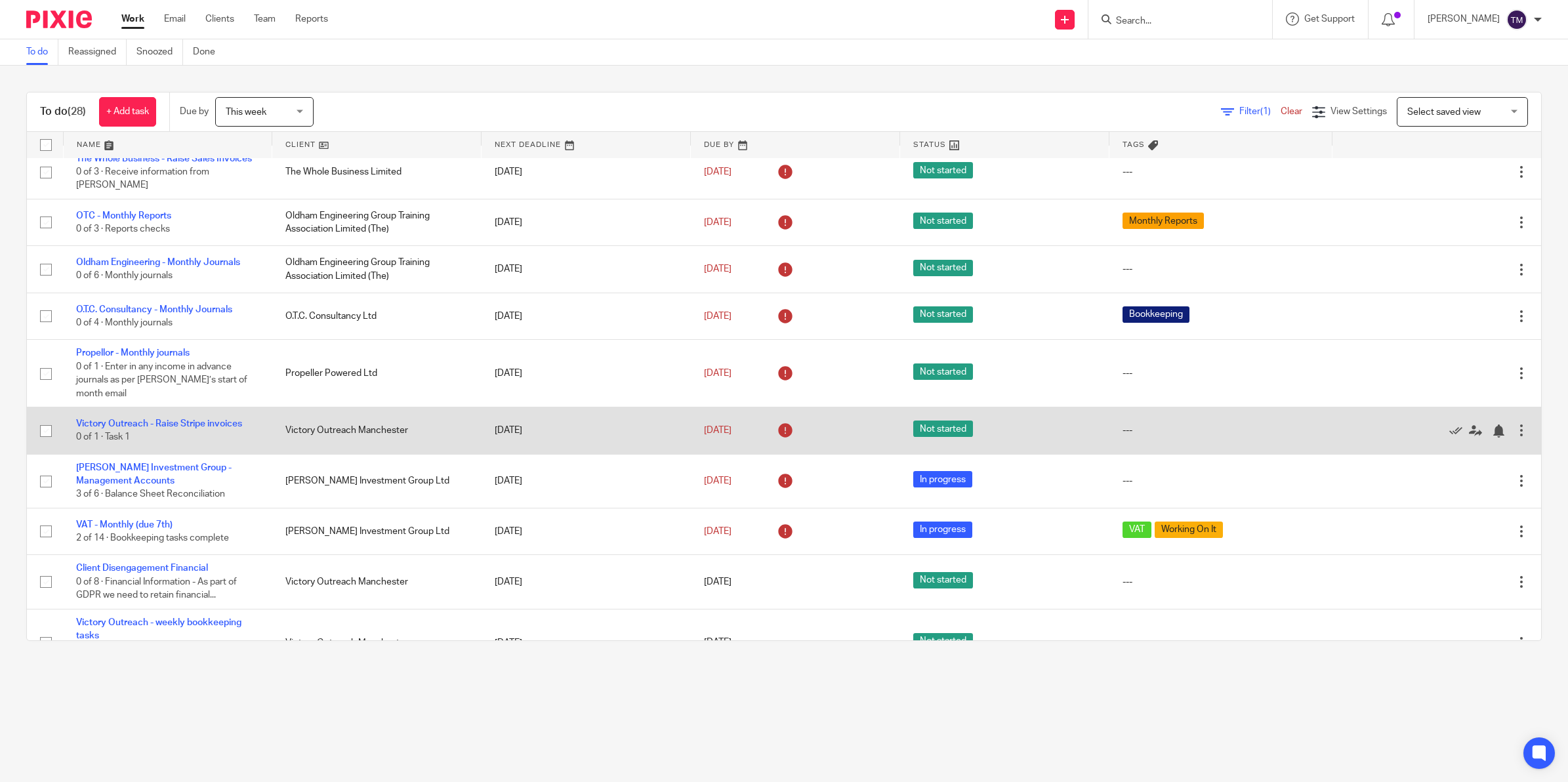
scroll to position [0, 0]
